Goal: Task Accomplishment & Management: Manage account settings

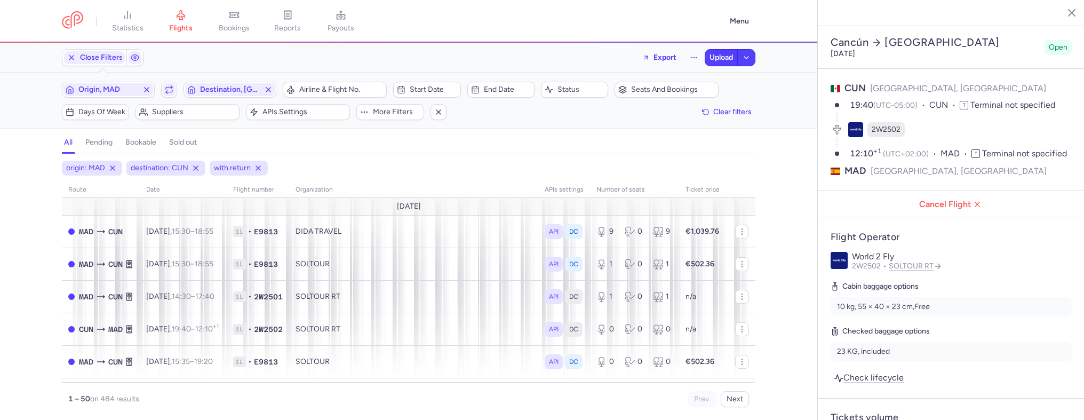
select select "days"
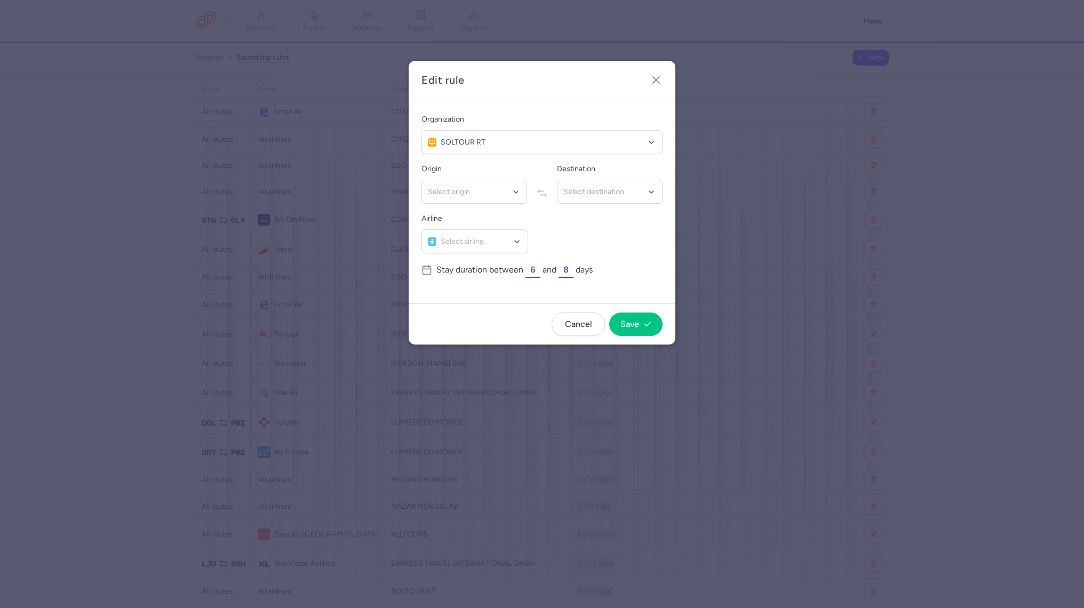
scroll to position [38, 0]
click at [658, 80] on icon "button" at bounding box center [656, 80] width 13 height 13
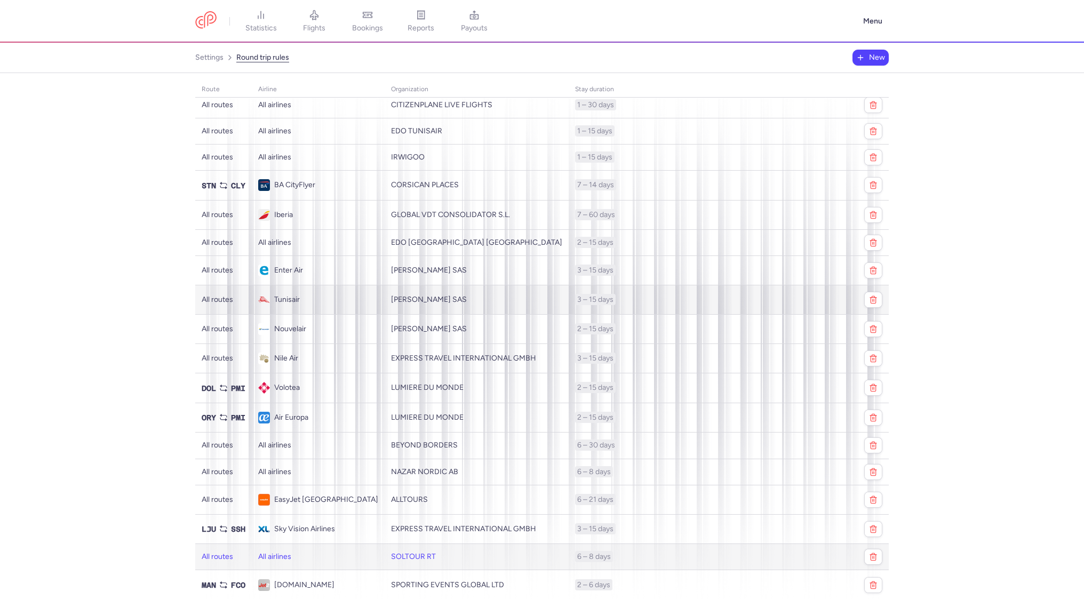
scroll to position [0, 0]
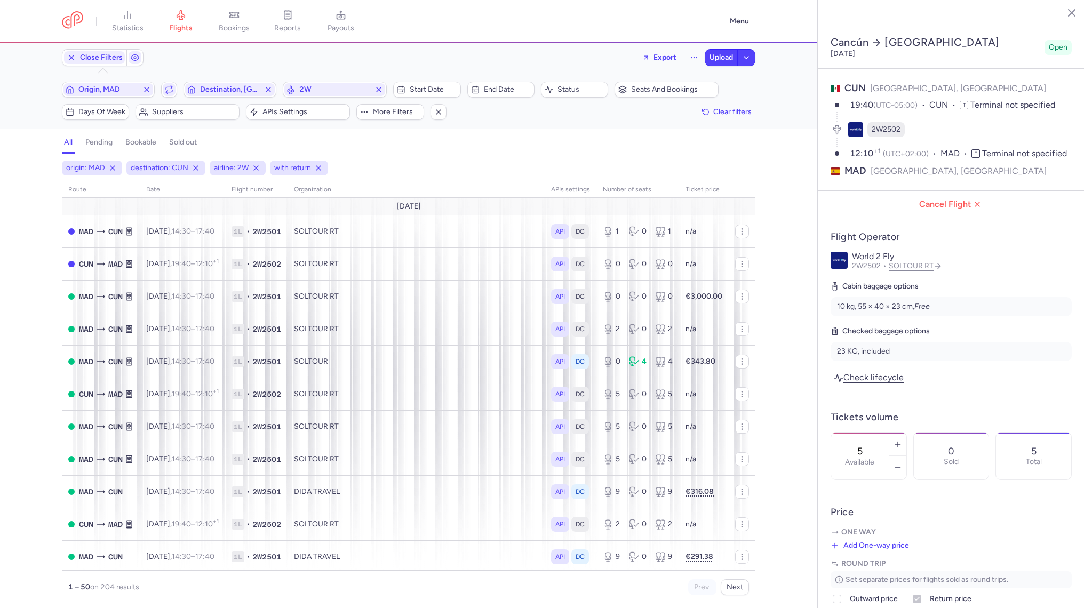
select select "days"
